Goal: Task Accomplishment & Management: Manage account settings

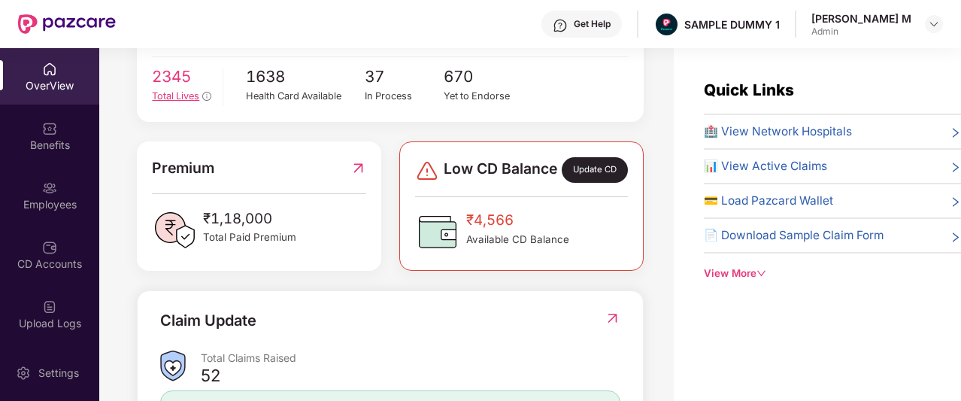
scroll to position [309, 0]
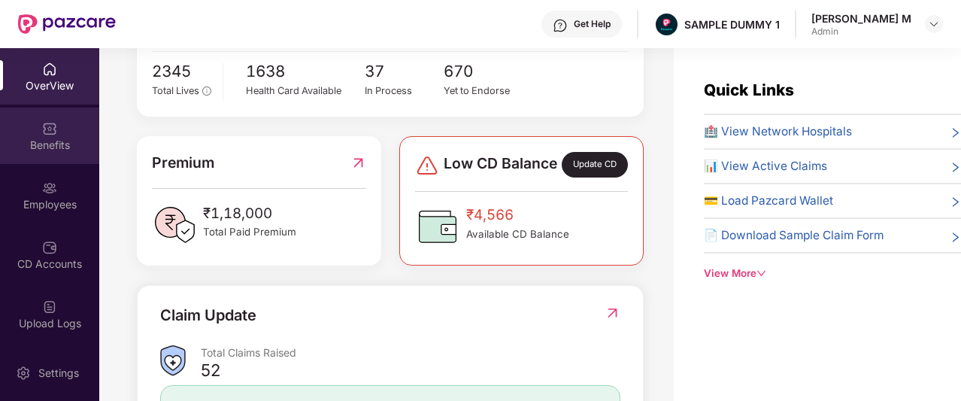
click at [65, 120] on div "Benefits" at bounding box center [49, 136] width 99 height 56
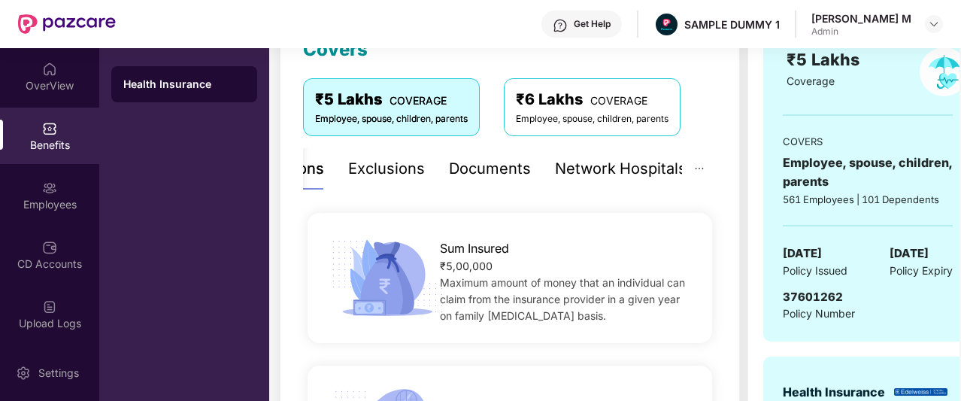
scroll to position [230, 0]
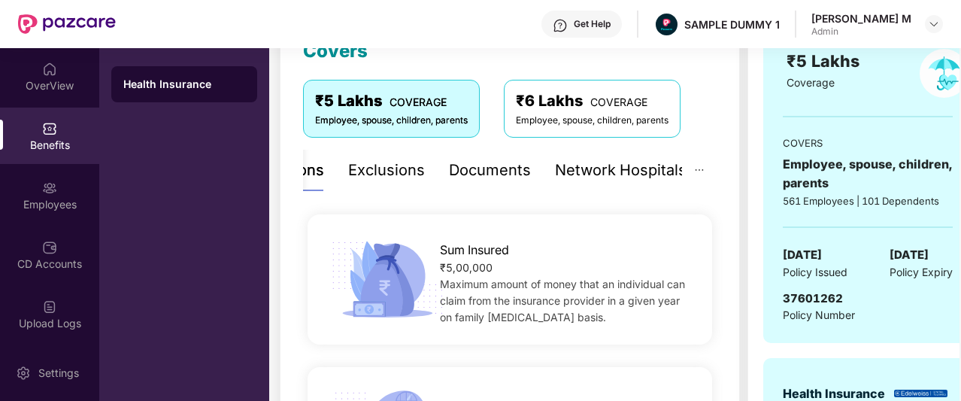
click at [493, 171] on div "Documents" at bounding box center [490, 170] width 82 height 23
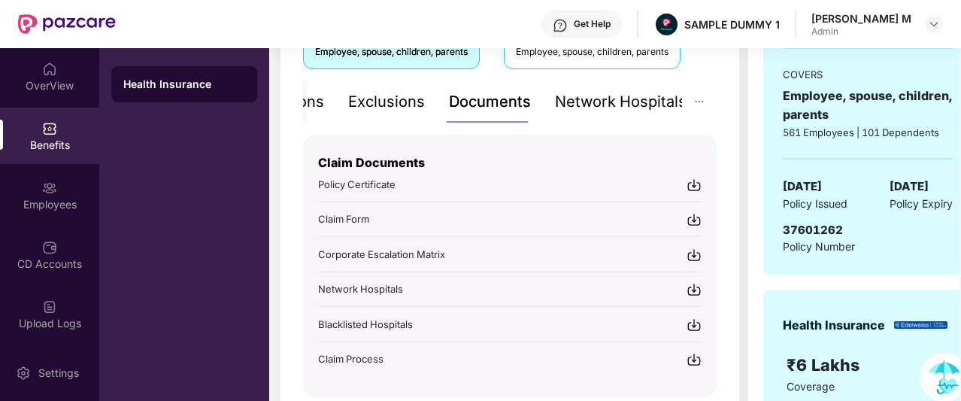
scroll to position [302, 0]
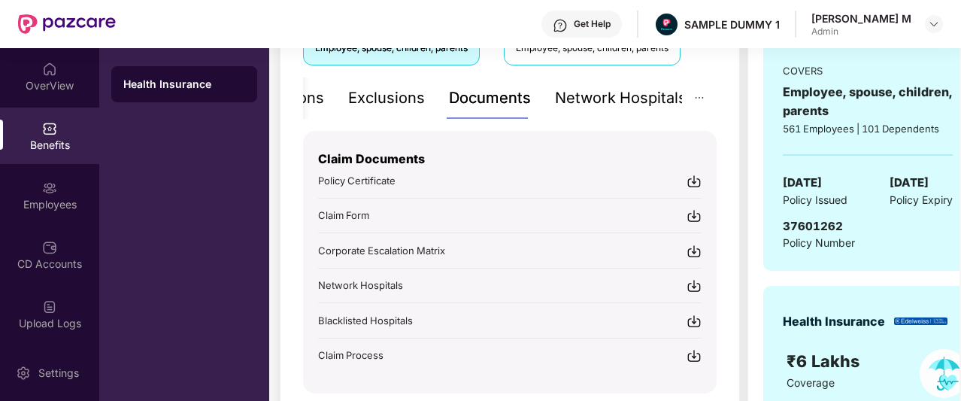
click at [575, 99] on div "Network Hospitals" at bounding box center [621, 97] width 132 height 23
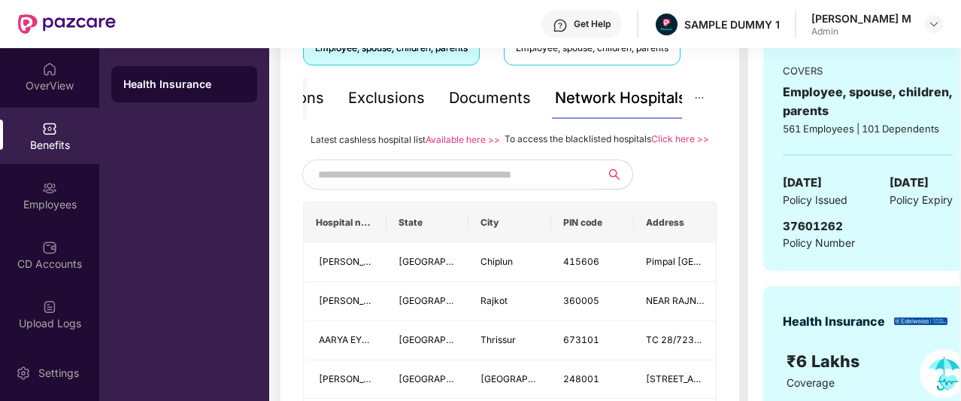
click at [457, 183] on input "text" at bounding box center [446, 174] width 257 height 23
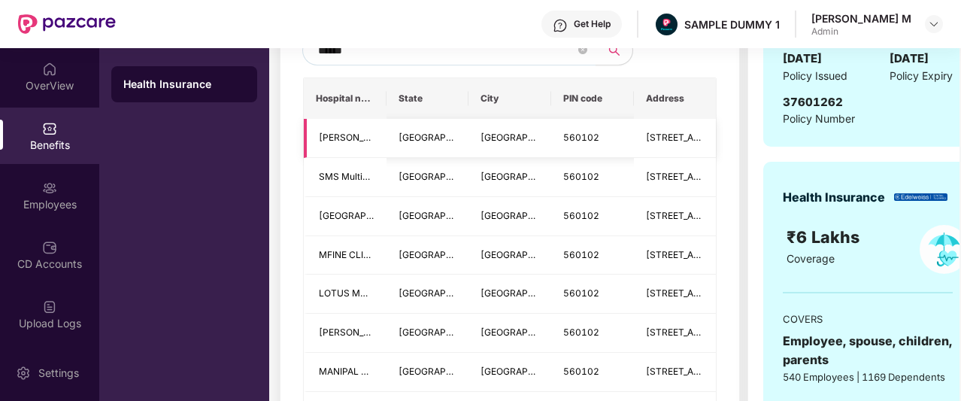
scroll to position [427, 0]
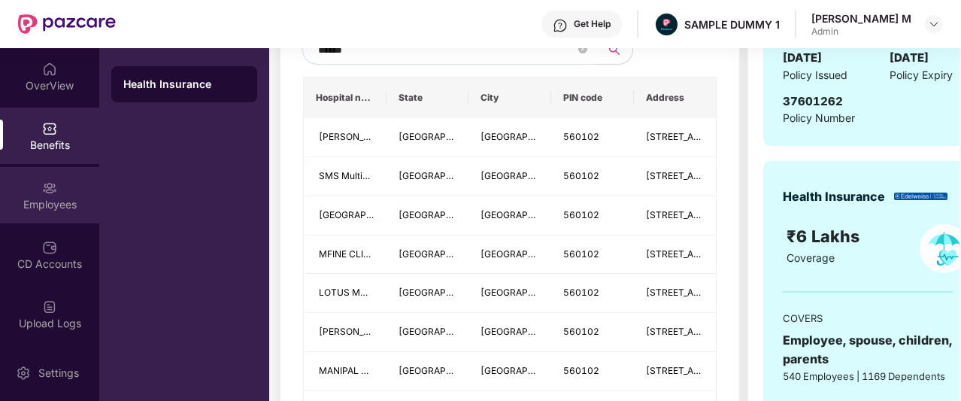
type input "******"
click at [25, 205] on div "Employees" at bounding box center [49, 204] width 99 height 15
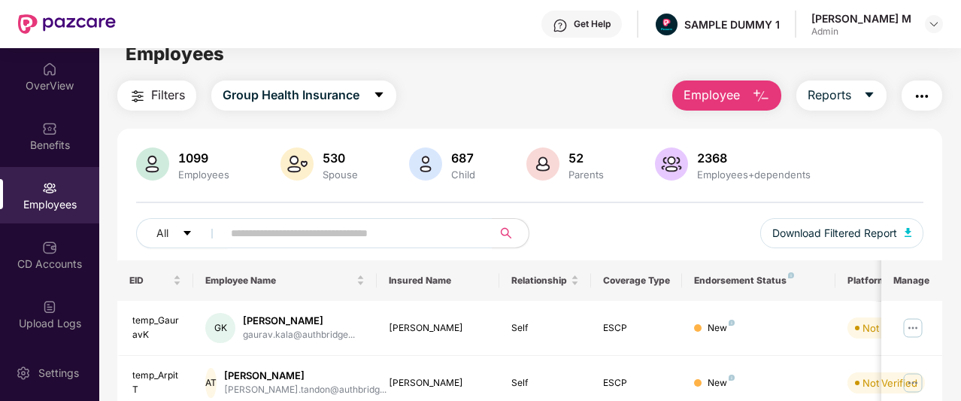
scroll to position [20, 0]
click at [689, 94] on span "Employee" at bounding box center [712, 95] width 56 height 19
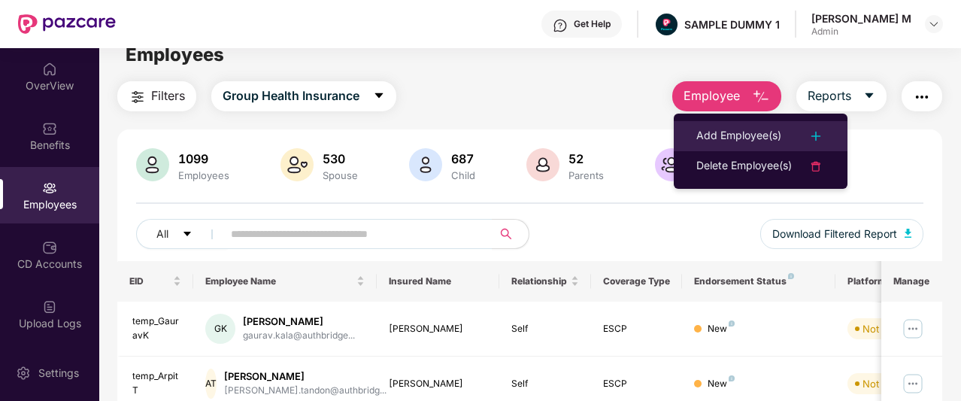
click at [693, 123] on li "Add Employee(s)" at bounding box center [761, 136] width 174 height 30
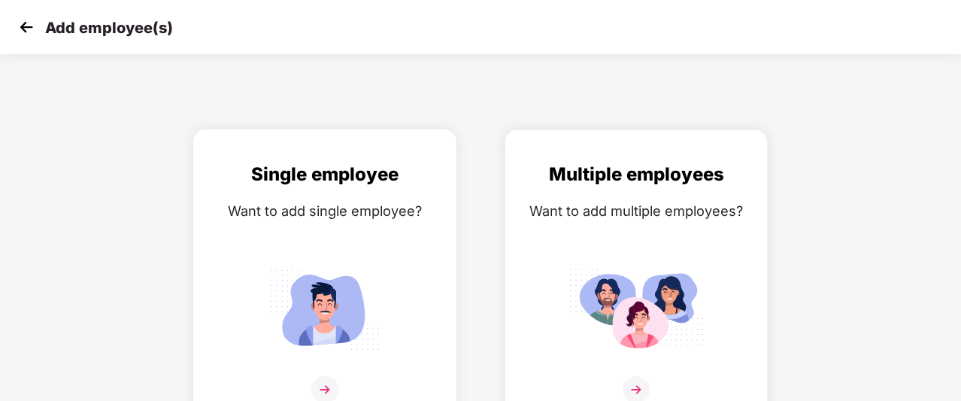
click at [353, 244] on div "Single employee Want to add single employee?" at bounding box center [325, 291] width 232 height 262
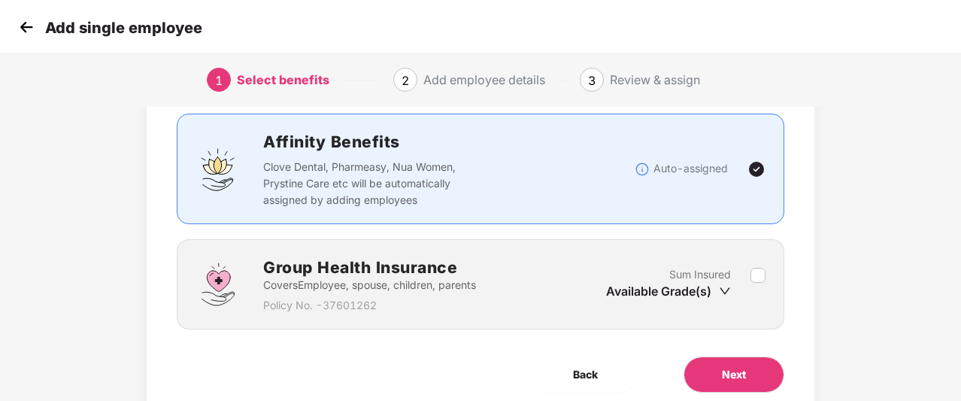
scroll to position [98, 0]
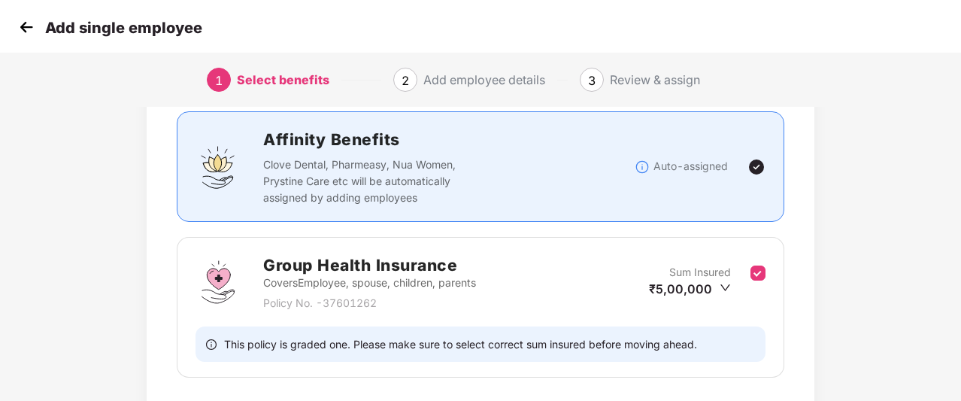
click at [777, 329] on div "Group Health Insurance Covers Employee, spouse, children, parents Policy No. - …" at bounding box center [481, 307] width 608 height 141
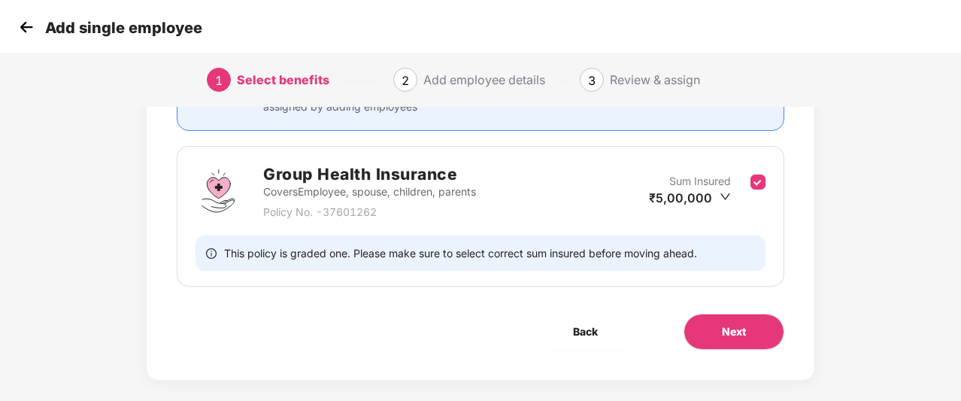
scroll to position [189, 0]
click at [750, 323] on button "Next" at bounding box center [734, 331] width 101 height 36
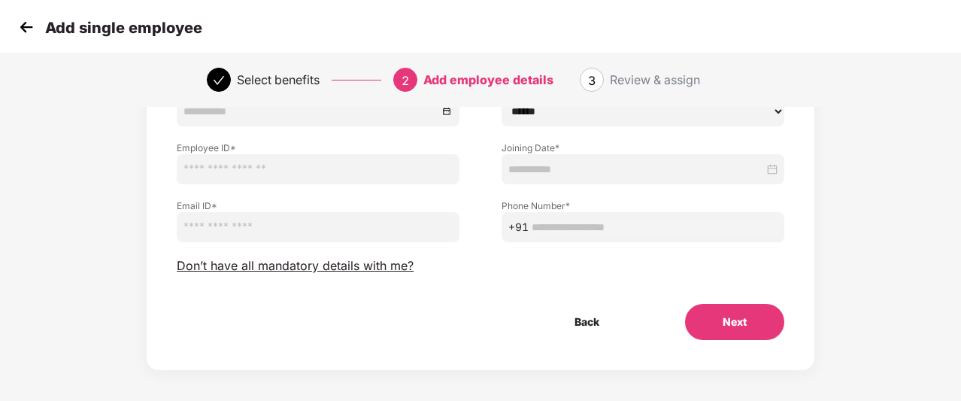
scroll to position [199, 0]
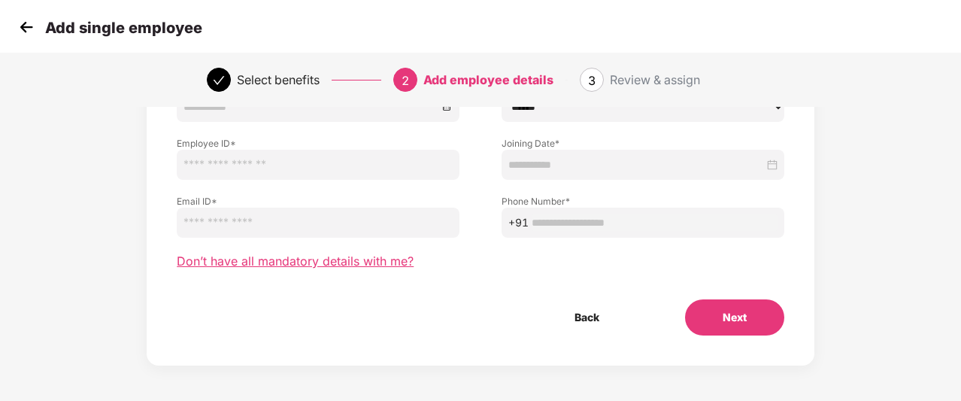
click at [374, 258] on span "Don’t have all mandatory details with me?" at bounding box center [295, 261] width 237 height 16
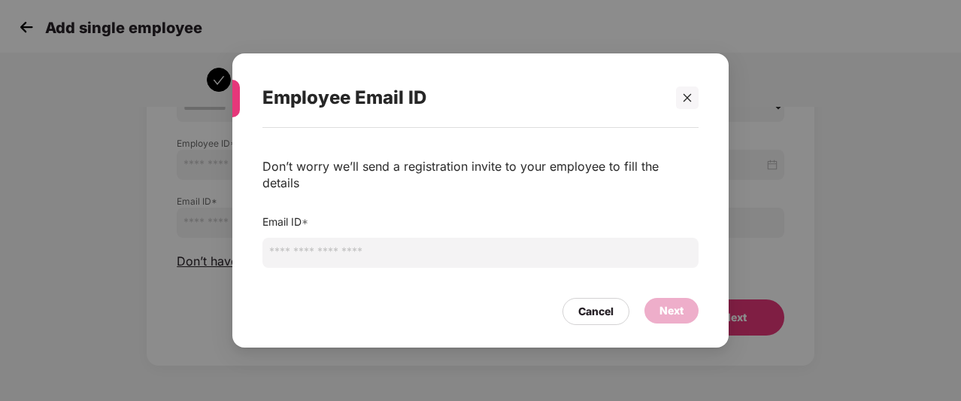
click at [385, 249] on input "email" at bounding box center [480, 253] width 436 height 30
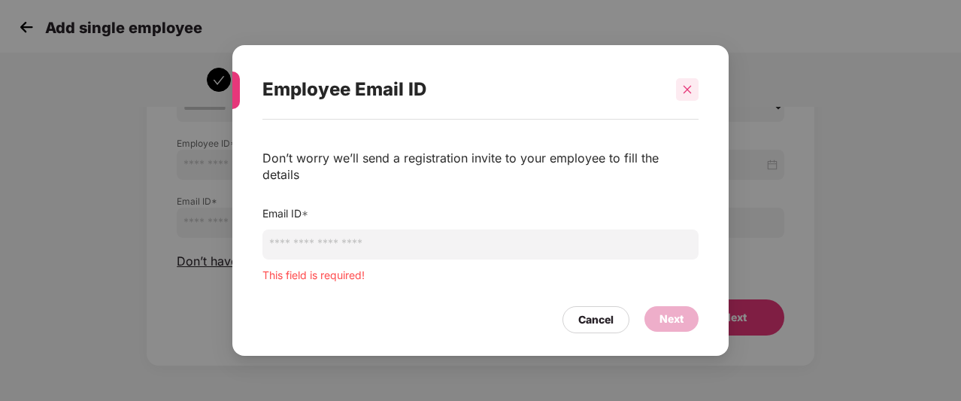
click at [692, 114] on div "Employee Email ID" at bounding box center [480, 89] width 436 height 59
click at [689, 93] on icon "close" at bounding box center [688, 89] width 8 height 8
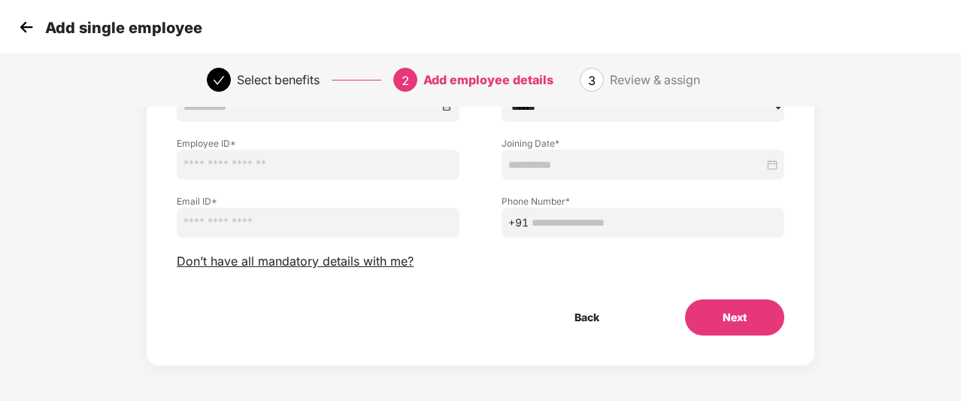
click at [21, 27] on img at bounding box center [26, 27] width 23 height 23
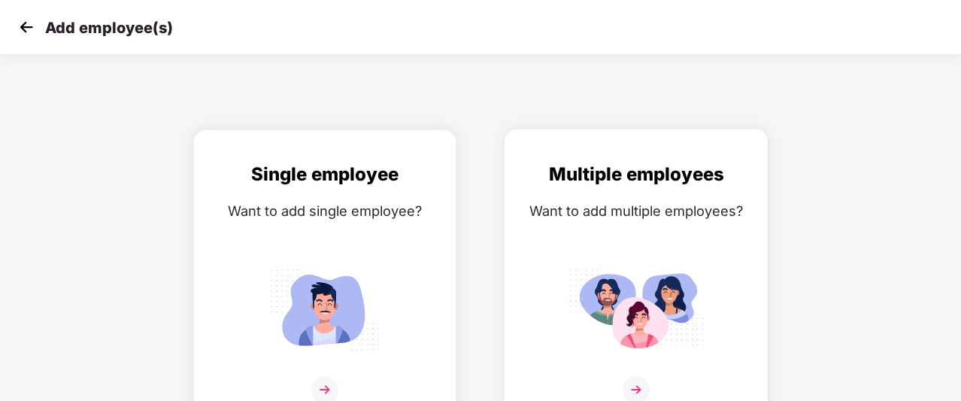
click at [571, 228] on div "Multiple employees Want to add multiple employees?" at bounding box center [636, 291] width 232 height 262
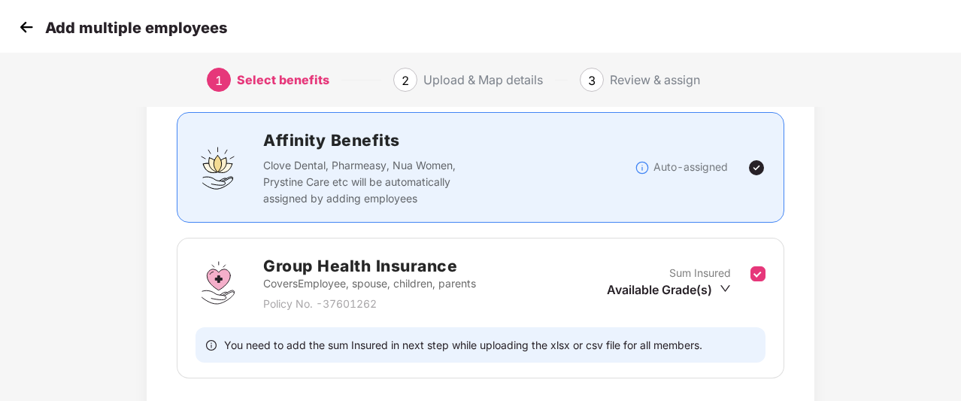
scroll to position [204, 0]
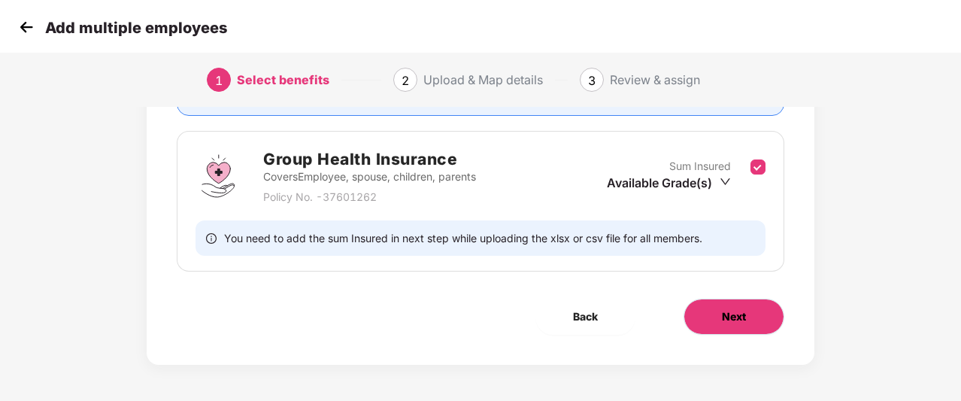
click at [720, 318] on button "Next" at bounding box center [734, 317] width 101 height 36
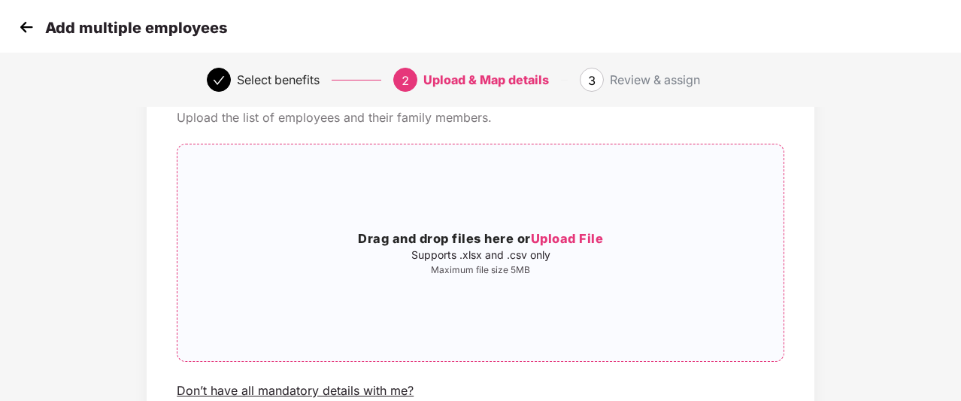
scroll to position [74, 0]
click at [26, 28] on img at bounding box center [26, 27] width 23 height 23
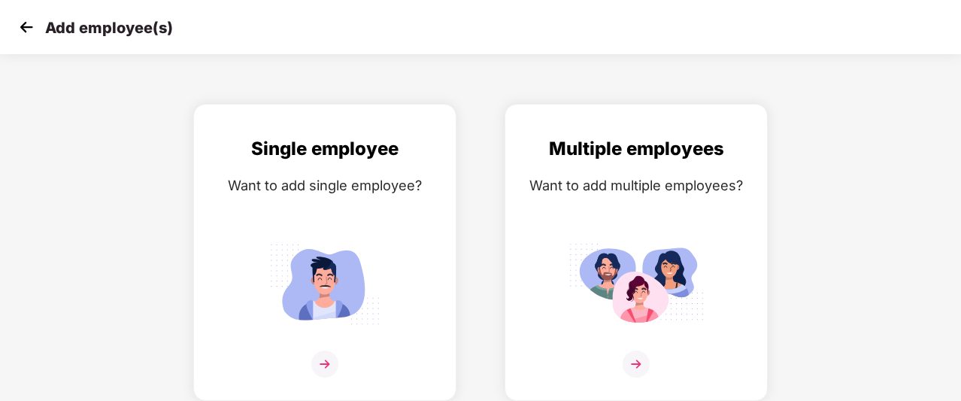
scroll to position [0, 0]
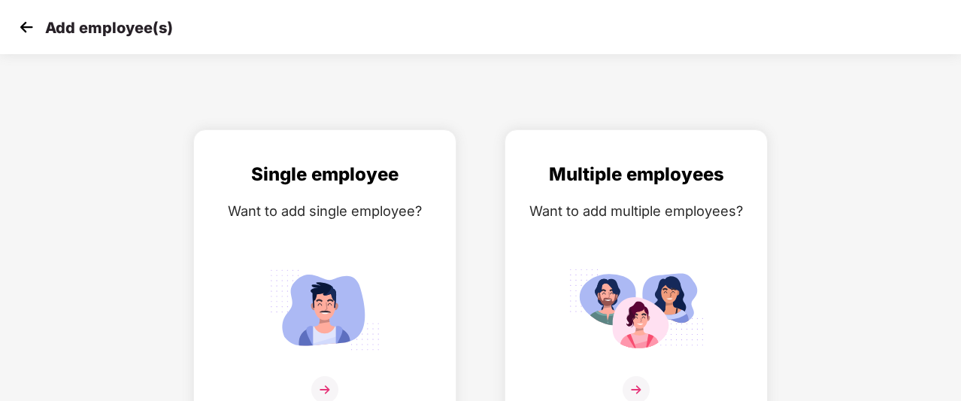
click at [26, 28] on img at bounding box center [26, 27] width 23 height 23
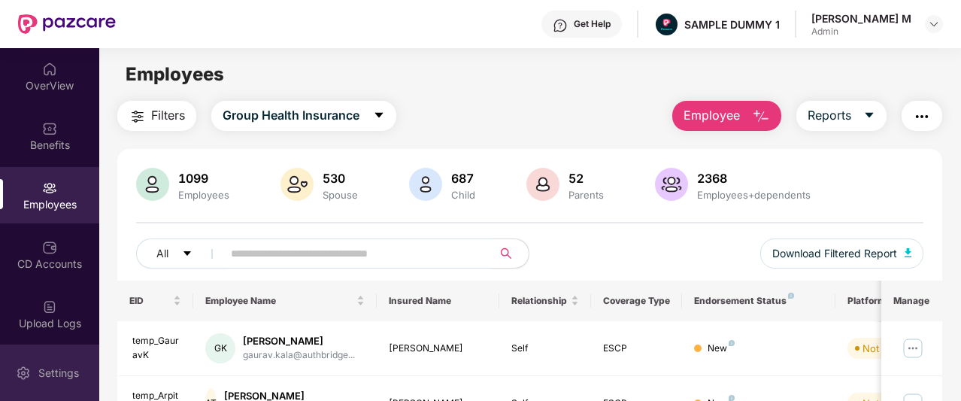
click at [68, 368] on div "Settings" at bounding box center [59, 372] width 50 height 15
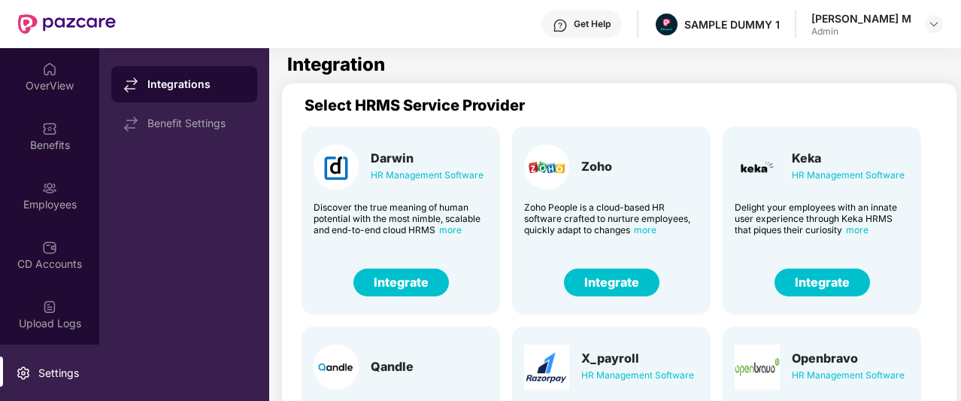
scroll to position [23, 0]
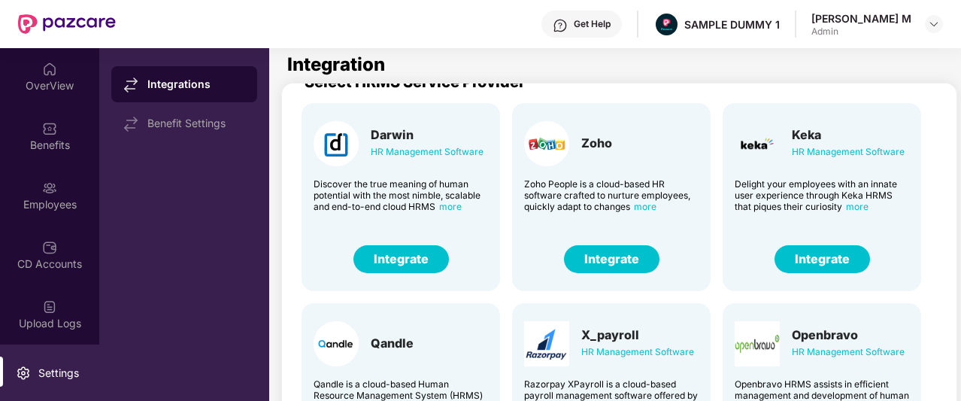
click at [580, 258] on button "Integrate" at bounding box center [611, 259] width 95 height 28
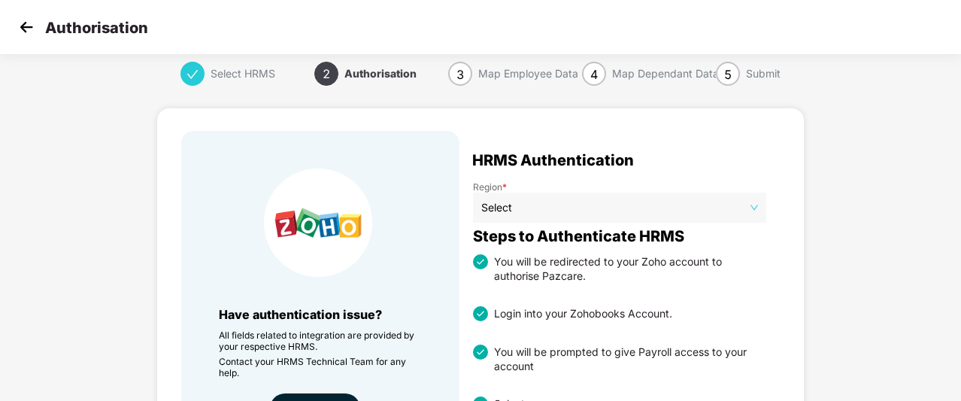
click at [26, 27] on img at bounding box center [26, 27] width 23 height 23
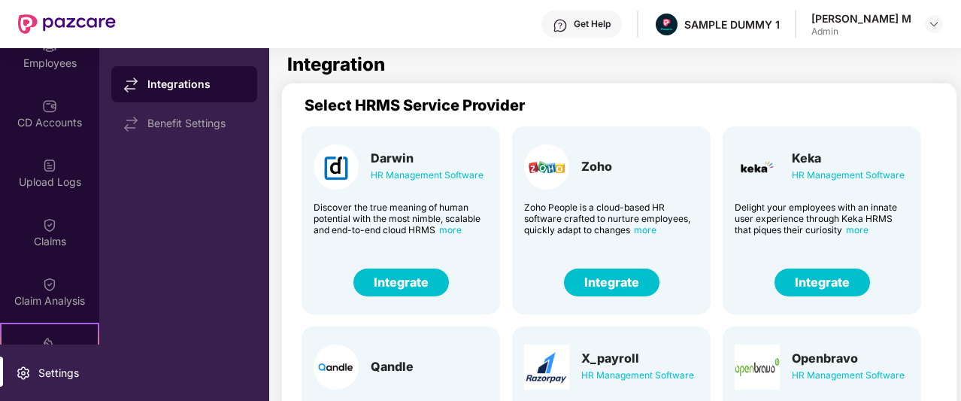
scroll to position [142, 0]
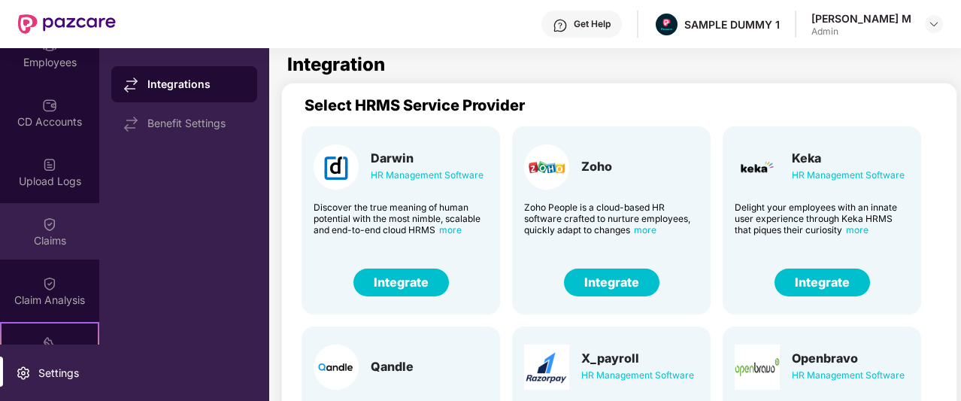
click at [65, 235] on div "Claims" at bounding box center [49, 240] width 99 height 15
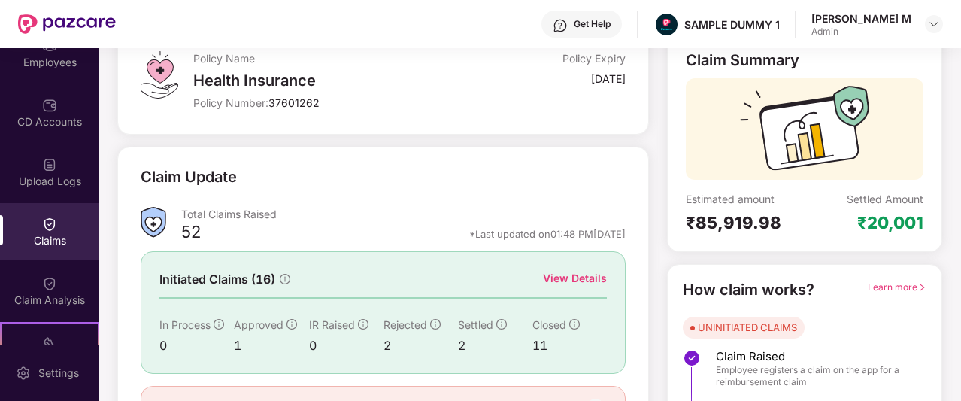
scroll to position [101, 0]
click at [558, 282] on div "View Details" at bounding box center [575, 277] width 64 height 17
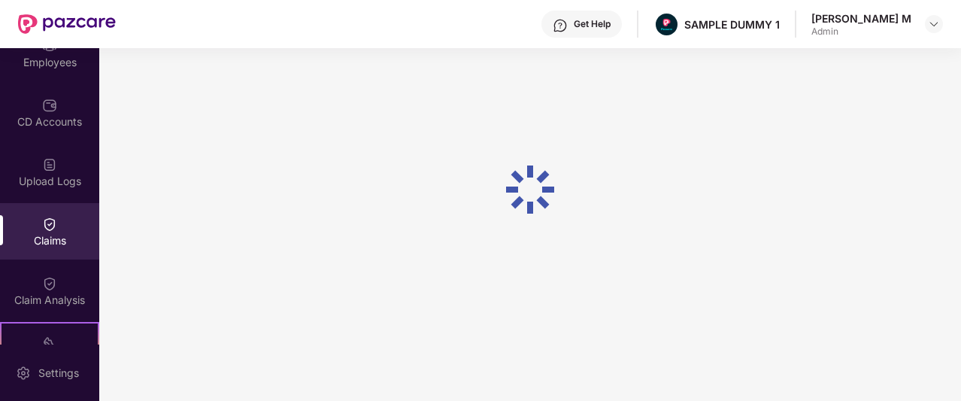
scroll to position [65, 0]
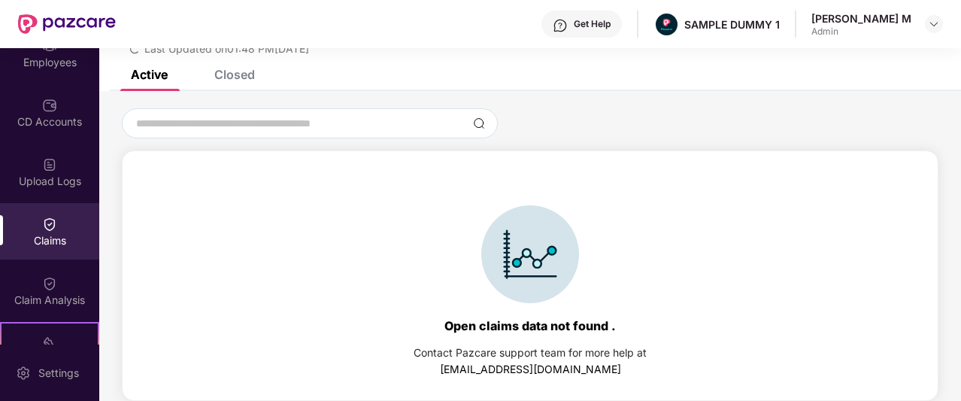
click at [235, 78] on div "Closed" at bounding box center [234, 74] width 41 height 15
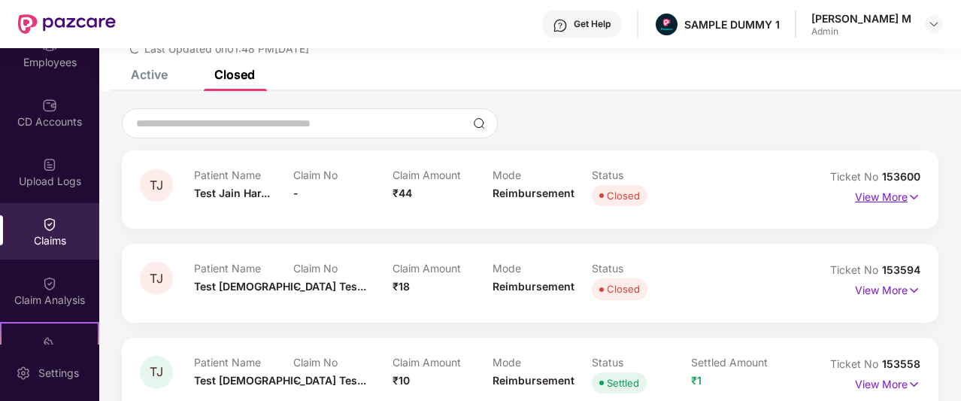
click at [860, 192] on p "View More" at bounding box center [887, 195] width 65 height 20
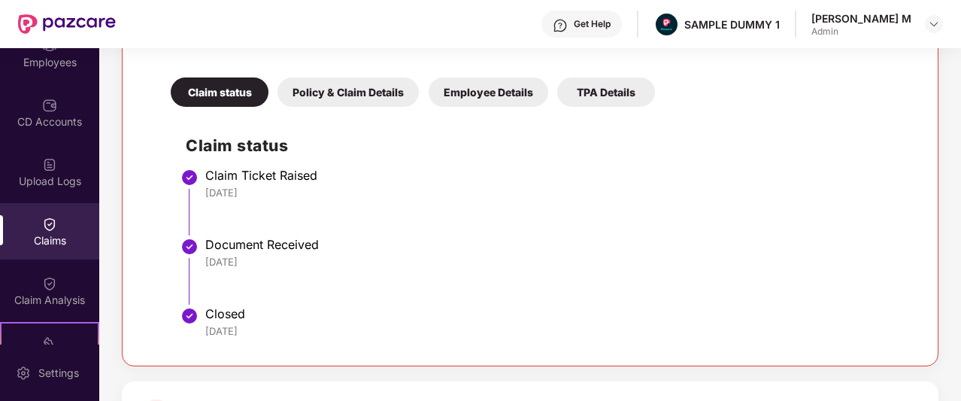
scroll to position [302, 0]
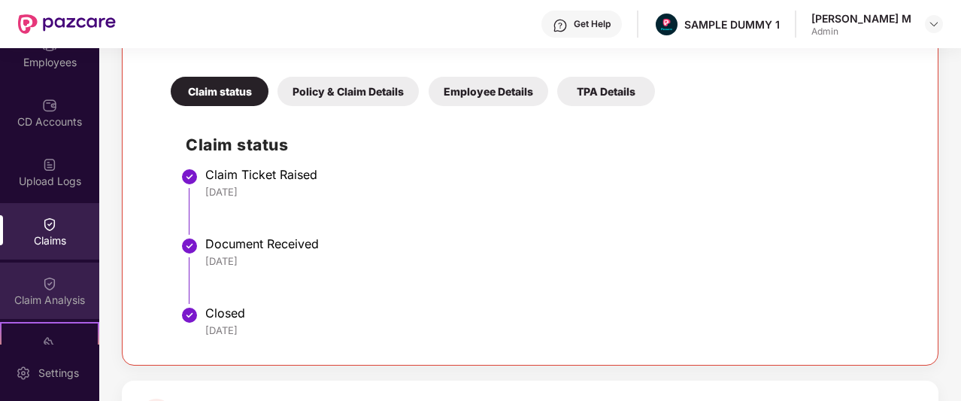
click at [51, 289] on img at bounding box center [49, 283] width 15 height 15
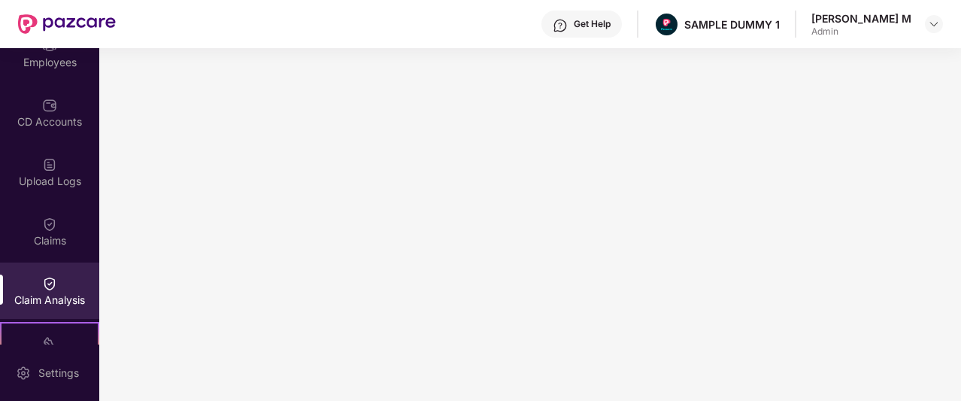
click at [611, 20] on div "Get Help" at bounding box center [592, 24] width 37 height 12
